Goal: Information Seeking & Learning: Learn about a topic

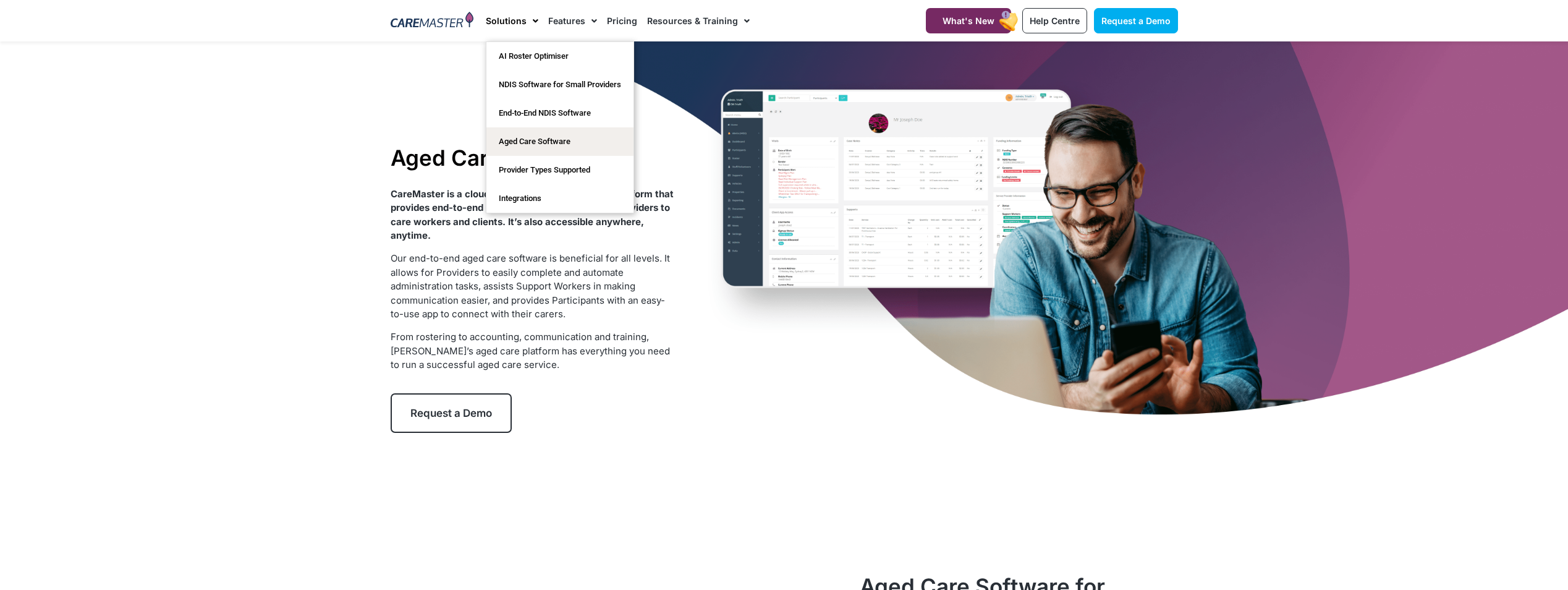
click at [530, 17] on span "Menu" at bounding box center [532, 21] width 11 height 21
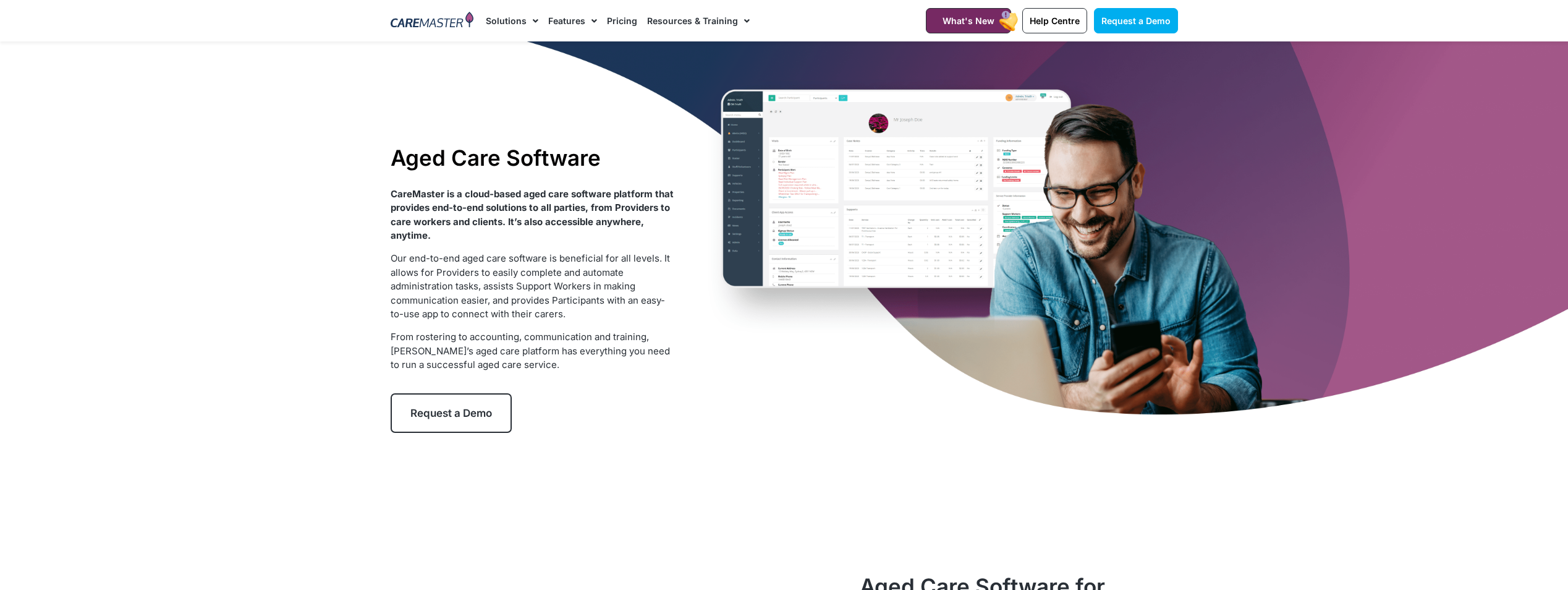
click at [530, 21] on span "Menu" at bounding box center [532, 21] width 11 height 21
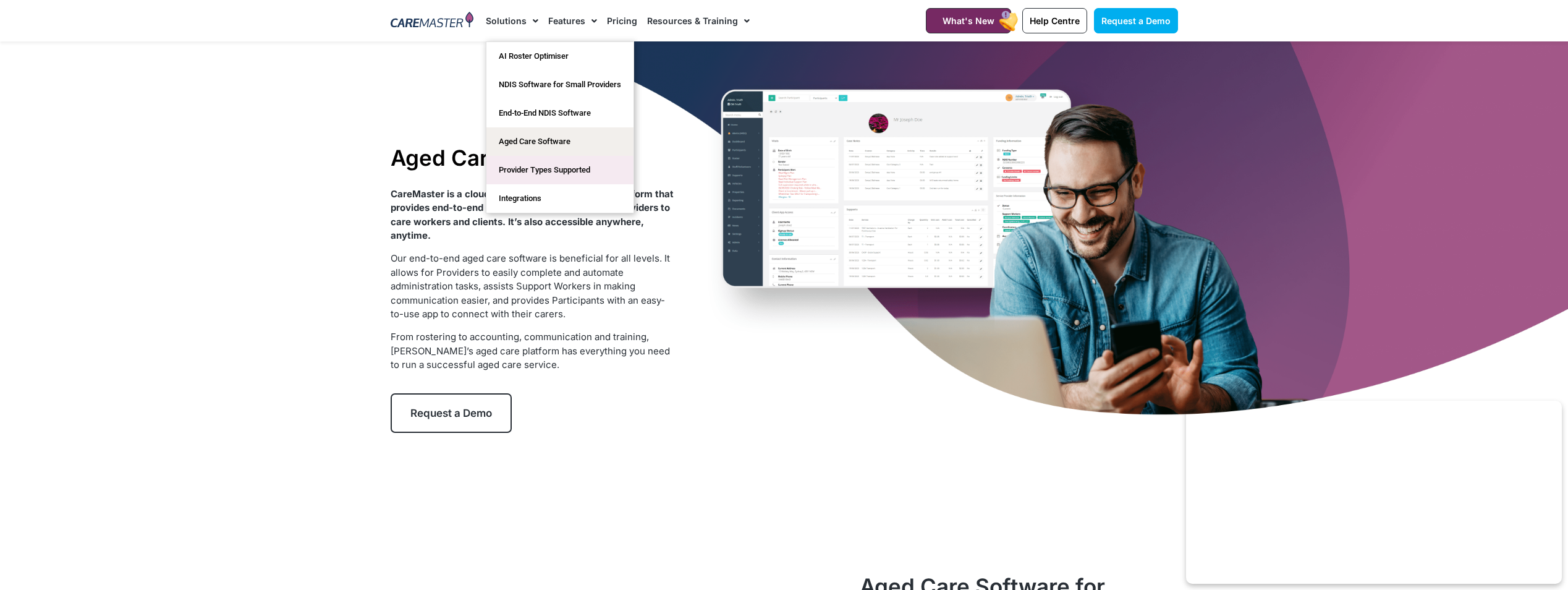
click at [583, 170] on link "Provider Types Supported" at bounding box center [560, 169] width 147 height 28
